Goal: Obtain resource: Obtain resource

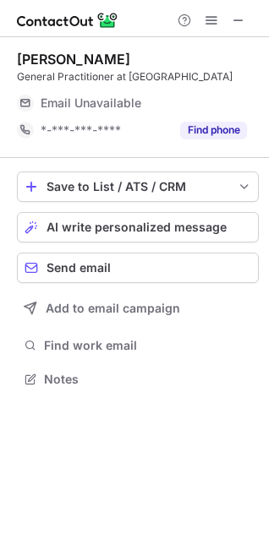
scroll to position [367, 269]
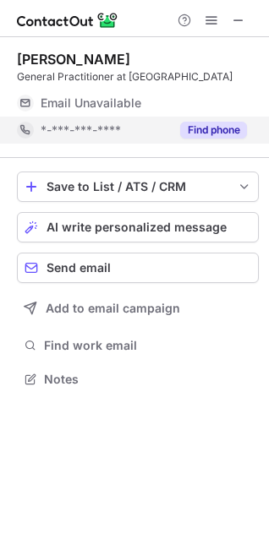
click at [208, 126] on button "Find phone" at bounding box center [213, 130] width 67 height 17
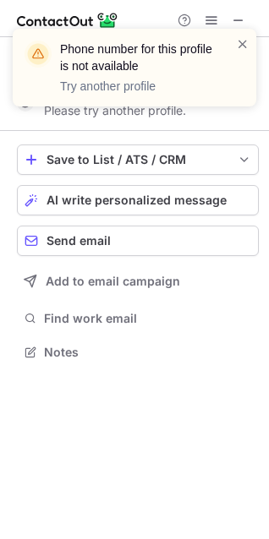
scroll to position [340, 269]
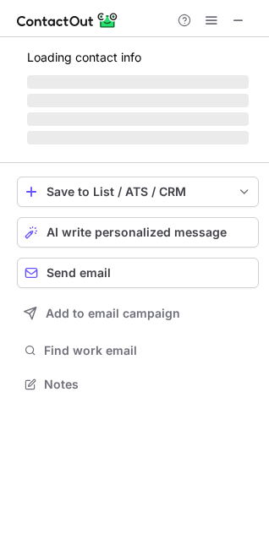
scroll to position [410, 269]
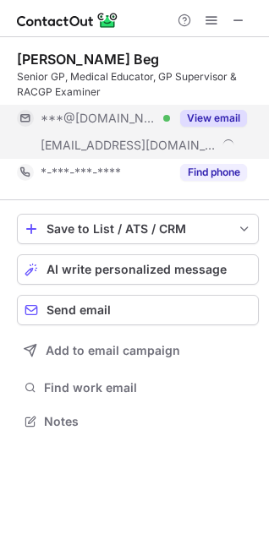
click at [223, 117] on button "View email" at bounding box center [213, 118] width 67 height 17
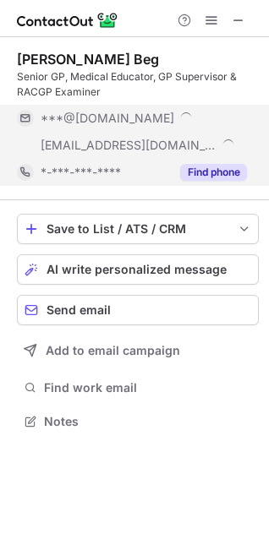
click at [229, 173] on button "Find phone" at bounding box center [213, 172] width 67 height 17
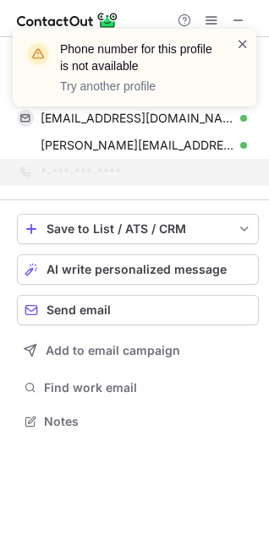
click at [246, 44] on span at bounding box center [243, 43] width 14 height 17
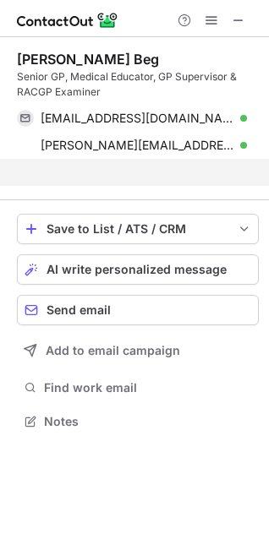
scroll to position [383, 269]
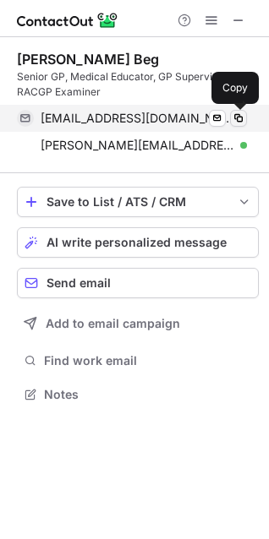
click at [230, 113] on button at bounding box center [238, 118] width 17 height 17
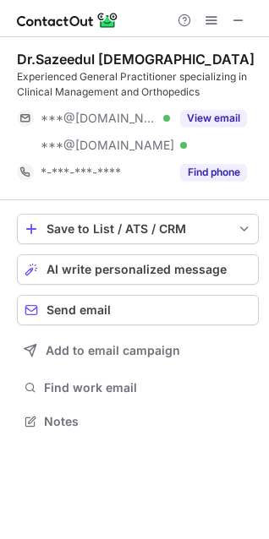
scroll to position [410, 269]
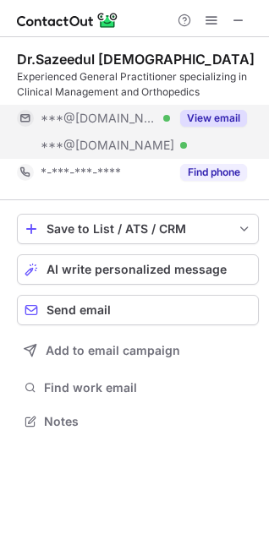
click at [239, 116] on button "View email" at bounding box center [213, 118] width 67 height 17
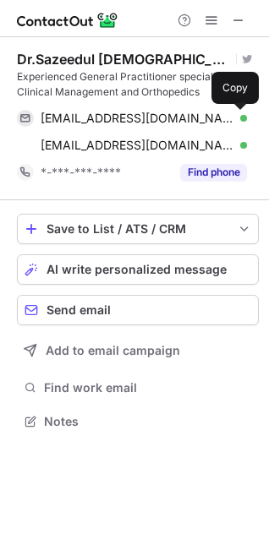
click at [239, 116] on span at bounding box center [238, 118] width 14 height 14
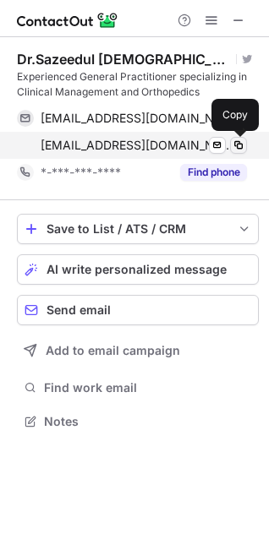
click at [237, 146] on span at bounding box center [238, 146] width 14 height 14
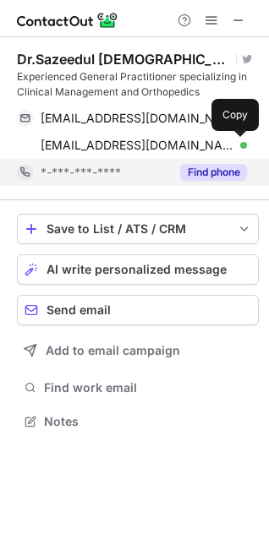
click at [225, 177] on button "Find phone" at bounding box center [213, 172] width 67 height 17
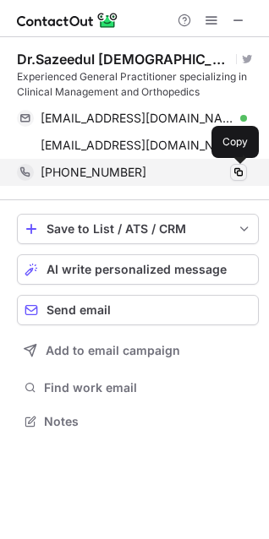
click at [244, 172] on span at bounding box center [238, 173] width 14 height 14
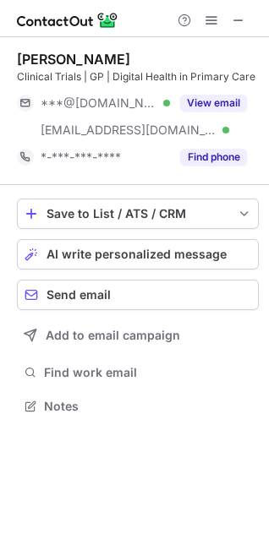
scroll to position [394, 269]
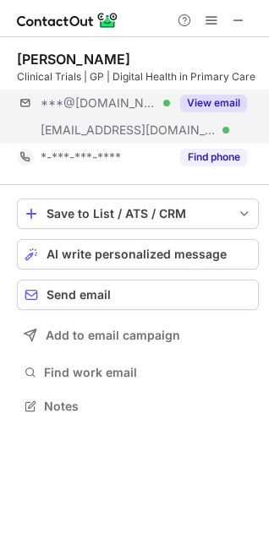
click at [226, 106] on button "View email" at bounding box center [213, 103] width 67 height 17
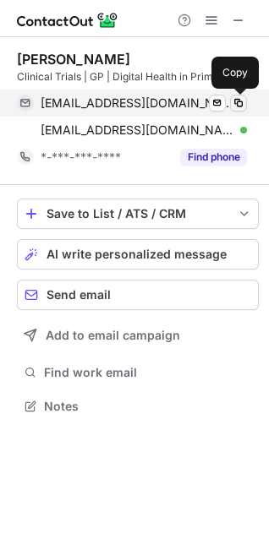
click at [238, 107] on span at bounding box center [238, 103] width 14 height 14
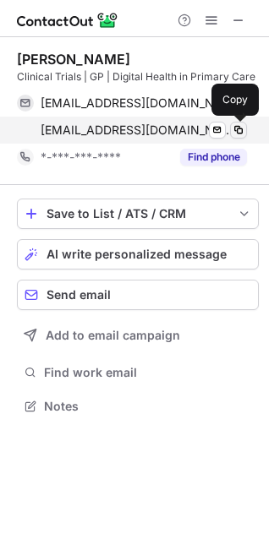
click at [242, 129] on span at bounding box center [238, 130] width 14 height 14
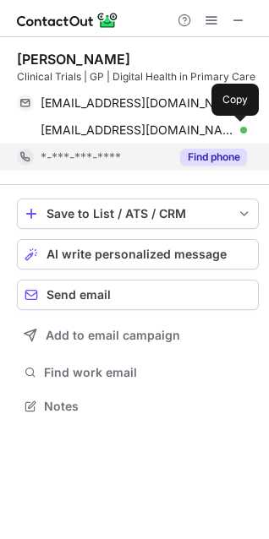
click at [232, 159] on button "Find phone" at bounding box center [213, 157] width 67 height 17
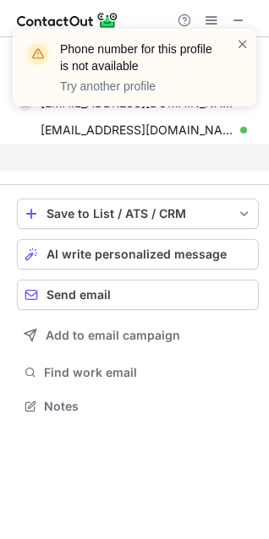
scroll to position [367, 269]
